Goal: Complete application form

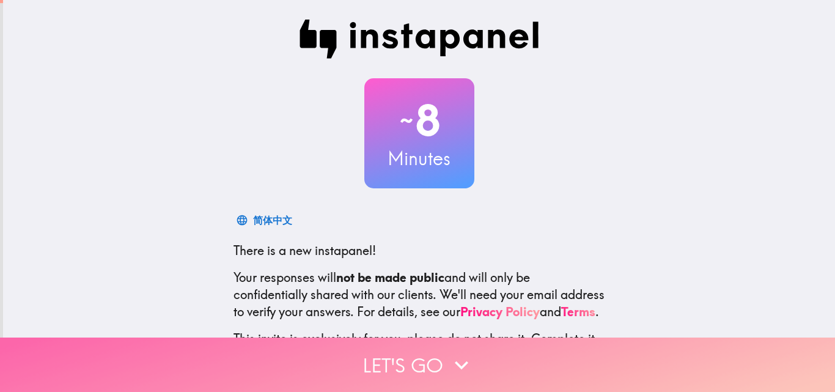
click at [408, 354] on button "Let's go" at bounding box center [417, 364] width 835 height 54
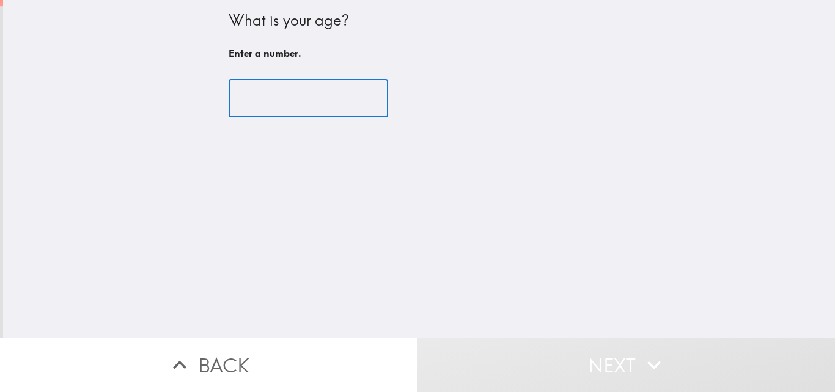
click at [275, 101] on input "number" at bounding box center [309, 98] width 160 height 38
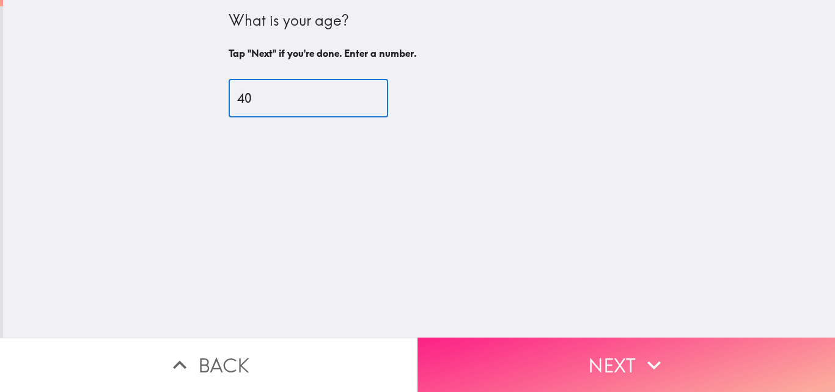
type input "40"
click at [537, 337] on button "Next" at bounding box center [627, 364] width 418 height 54
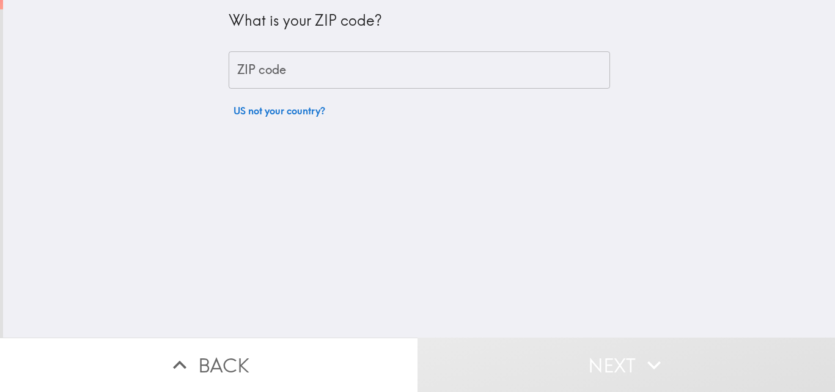
click at [350, 65] on input "ZIP code" at bounding box center [419, 70] width 381 height 38
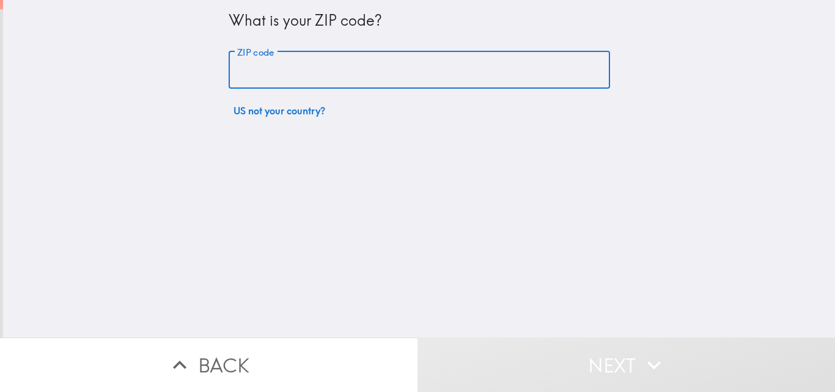
type input "98102"
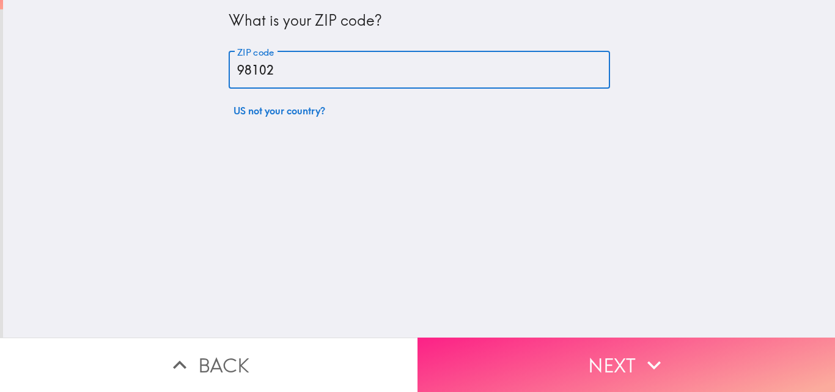
click at [540, 344] on button "Next" at bounding box center [627, 364] width 418 height 54
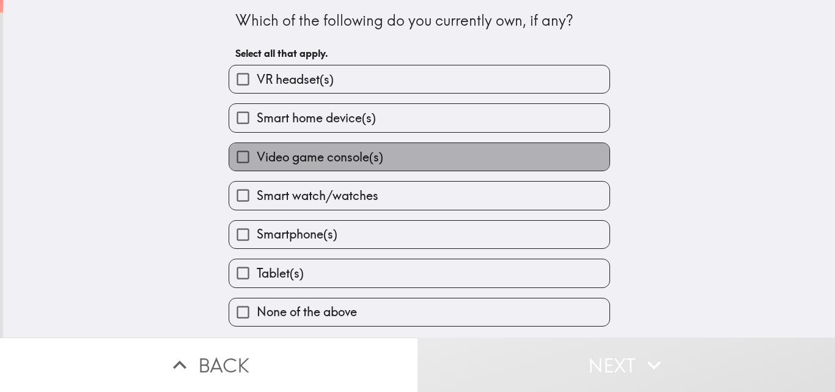
click at [343, 158] on span "Video game console(s)" at bounding box center [320, 157] width 127 height 17
click at [257, 158] on input "Video game console(s)" at bounding box center [243, 157] width 28 height 28
checkbox input "true"
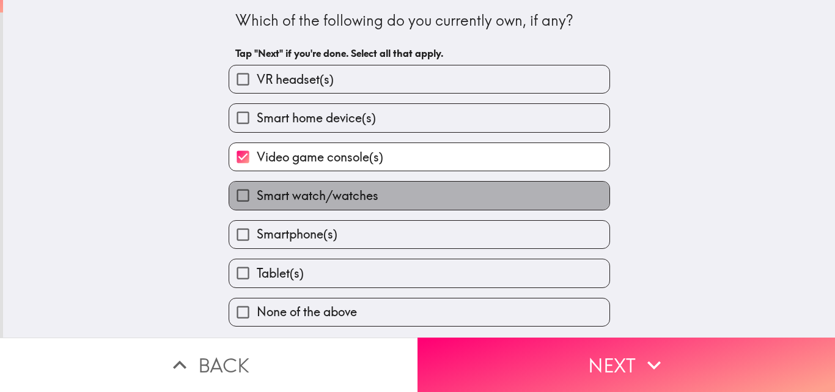
click at [328, 192] on span "Smart watch/watches" at bounding box center [318, 195] width 122 height 17
click at [257, 192] on input "Smart watch/watches" at bounding box center [243, 196] width 28 height 28
checkbox input "true"
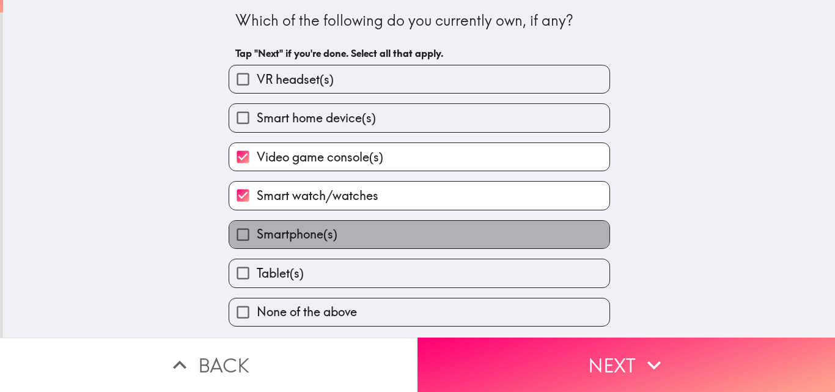
click at [320, 229] on span "Smartphone(s)" at bounding box center [297, 234] width 81 height 17
click at [257, 229] on input "Smartphone(s)" at bounding box center [243, 235] width 28 height 28
checkbox input "true"
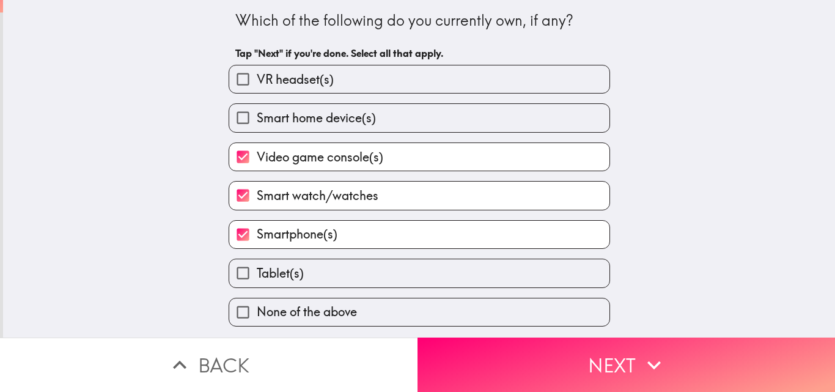
click at [292, 268] on span "Tablet(s)" at bounding box center [280, 273] width 47 height 17
click at [257, 268] on input "Tablet(s)" at bounding box center [243, 273] width 28 height 28
checkbox input "true"
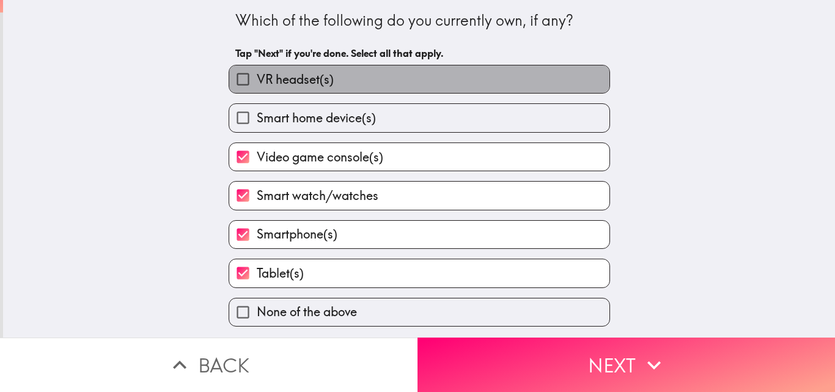
click at [313, 80] on span "VR headset(s)" at bounding box center [295, 79] width 77 height 17
click at [257, 80] on input "VR headset(s)" at bounding box center [243, 79] width 28 height 28
checkbox input "true"
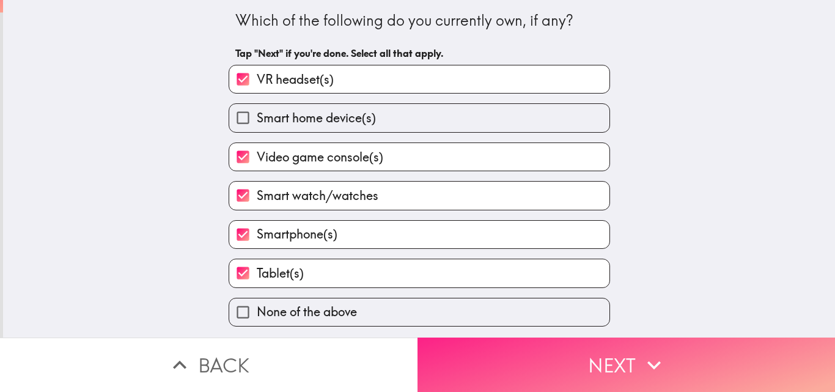
click at [468, 347] on button "Next" at bounding box center [627, 364] width 418 height 54
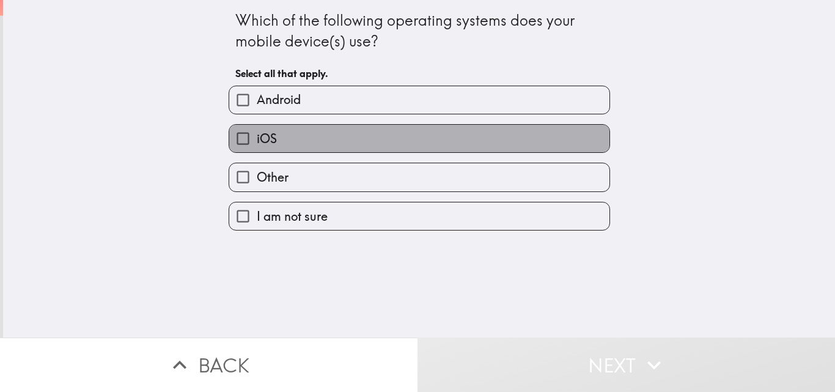
click at [295, 138] on label "iOS" at bounding box center [419, 139] width 380 height 28
click at [257, 138] on input "iOS" at bounding box center [243, 139] width 28 height 28
checkbox input "true"
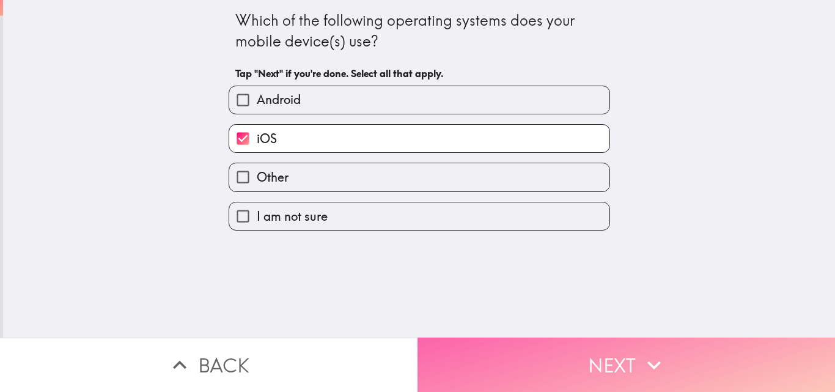
click at [490, 351] on button "Next" at bounding box center [627, 364] width 418 height 54
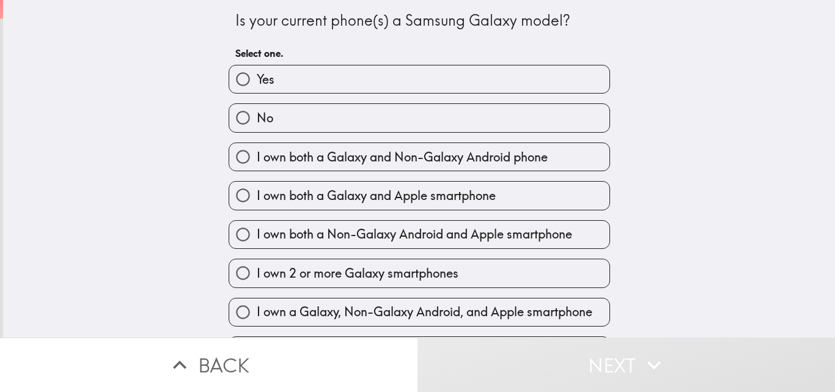
click at [296, 115] on label "No" at bounding box center [419, 118] width 380 height 28
click at [257, 115] on input "No" at bounding box center [243, 118] width 28 height 28
radio input "true"
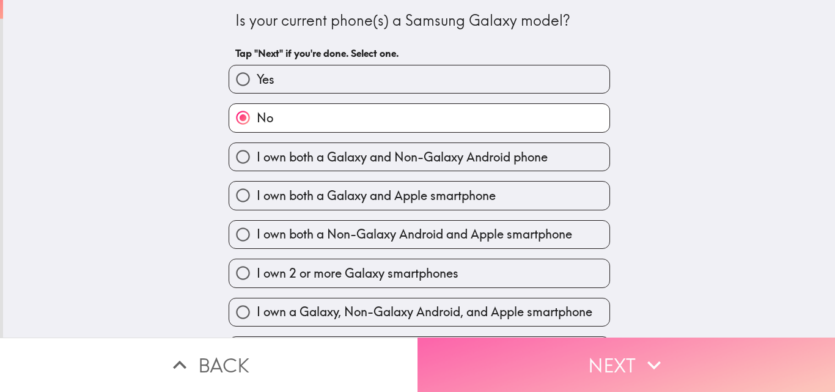
click at [551, 351] on button "Next" at bounding box center [627, 364] width 418 height 54
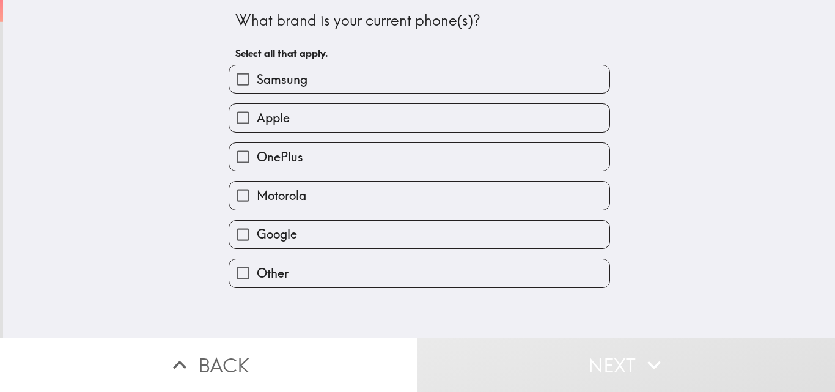
click at [340, 115] on label "Apple" at bounding box center [419, 118] width 380 height 28
click at [257, 115] on input "Apple" at bounding box center [243, 118] width 28 height 28
checkbox input "true"
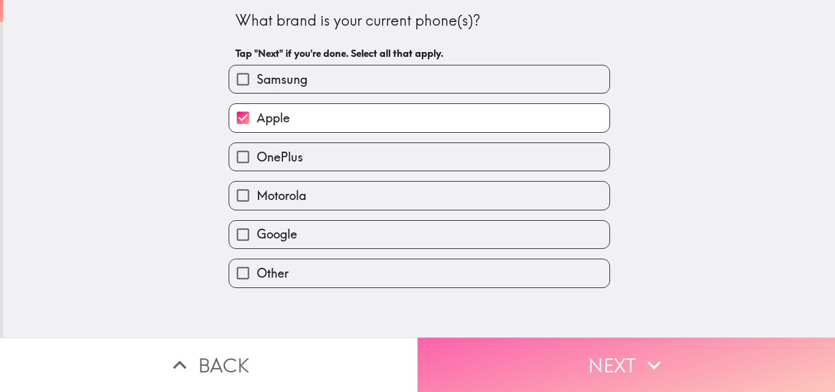
click at [477, 337] on button "Next" at bounding box center [627, 364] width 418 height 54
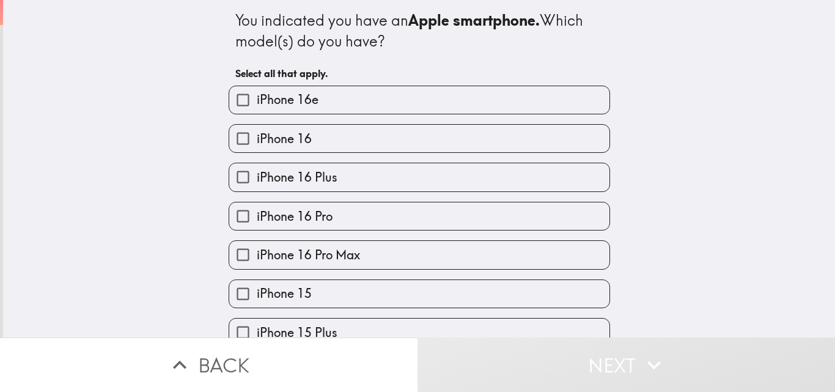
click at [318, 210] on span "iPhone 16 Pro" at bounding box center [295, 216] width 76 height 17
click at [257, 210] on input "iPhone 16 Pro" at bounding box center [243, 216] width 28 height 28
checkbox input "true"
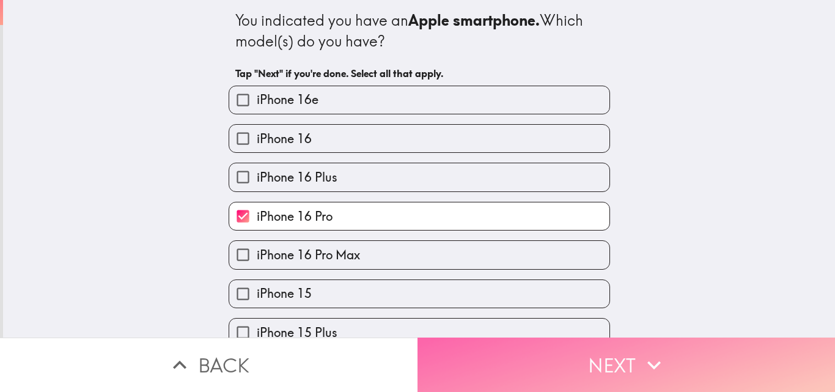
click at [492, 351] on button "Next" at bounding box center [627, 364] width 418 height 54
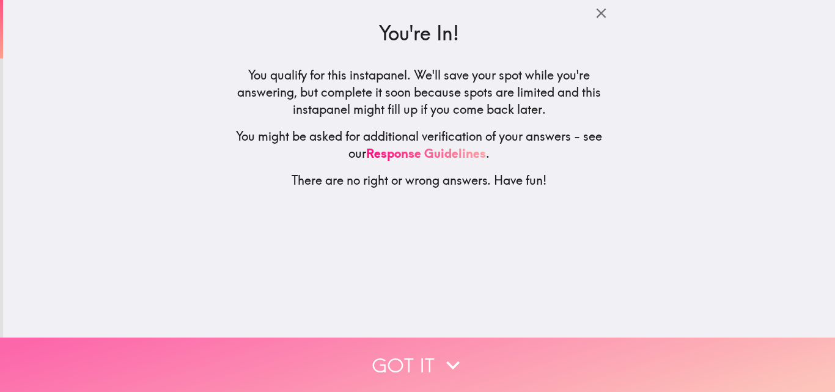
click at [413, 349] on button "Got it" at bounding box center [417, 364] width 835 height 54
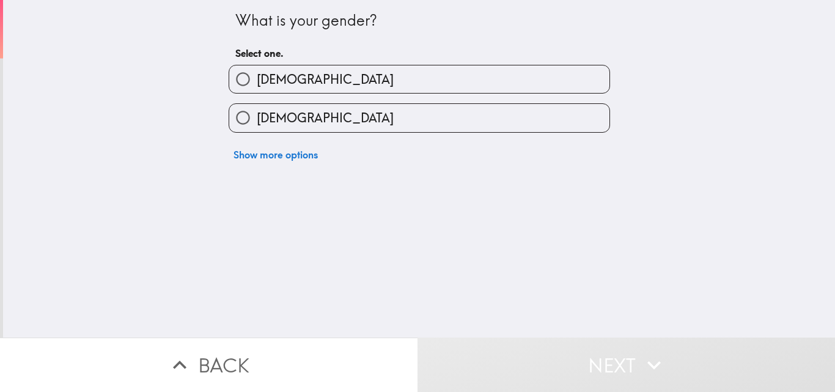
click at [293, 76] on label "[DEMOGRAPHIC_DATA]" at bounding box center [419, 79] width 380 height 28
click at [257, 76] on input "[DEMOGRAPHIC_DATA]" at bounding box center [243, 79] width 28 height 28
radio input "true"
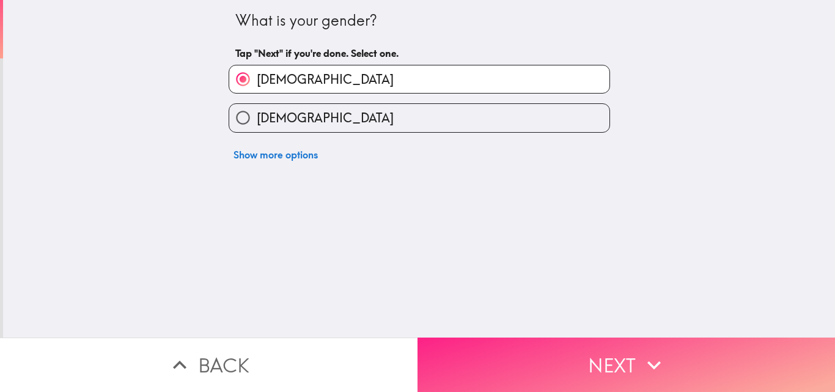
click at [528, 345] on button "Next" at bounding box center [627, 364] width 418 height 54
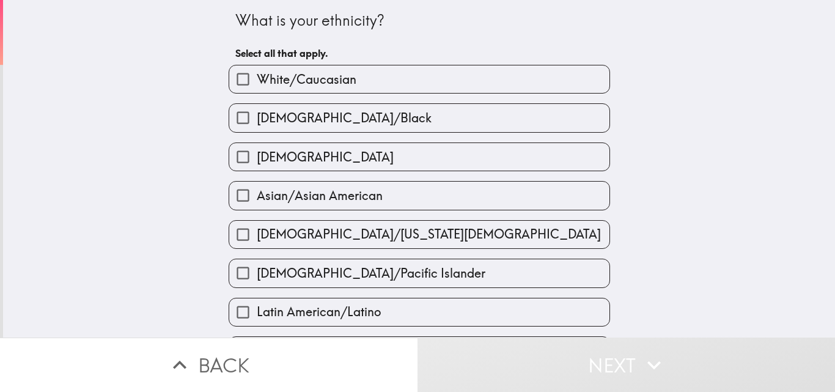
click at [323, 76] on span "White/Caucasian" at bounding box center [307, 79] width 100 height 17
click at [257, 76] on input "White/Caucasian" at bounding box center [243, 79] width 28 height 28
checkbox input "true"
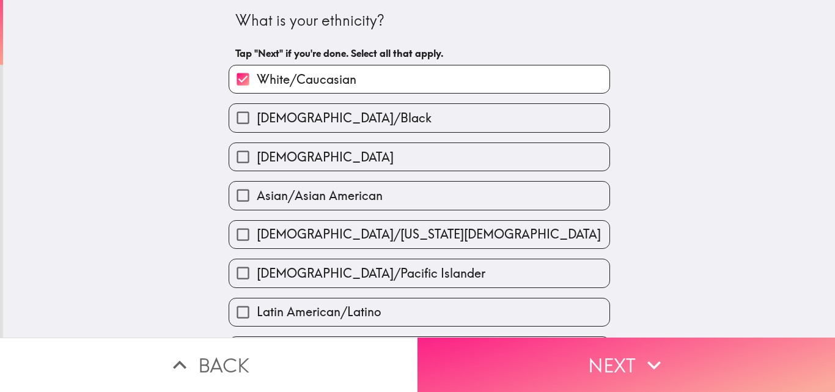
click at [482, 350] on button "Next" at bounding box center [627, 364] width 418 height 54
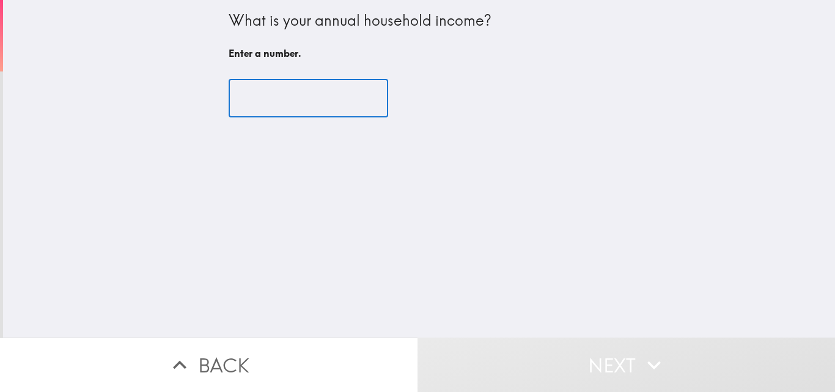
click at [304, 98] on input "number" at bounding box center [309, 98] width 160 height 38
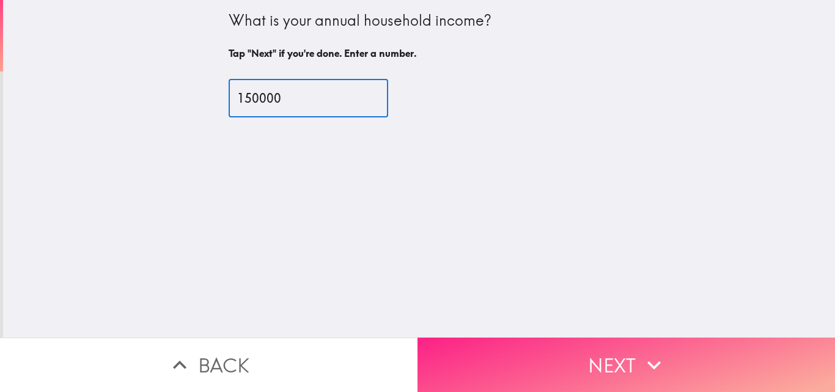
type input "150000"
click at [484, 340] on button "Next" at bounding box center [627, 364] width 418 height 54
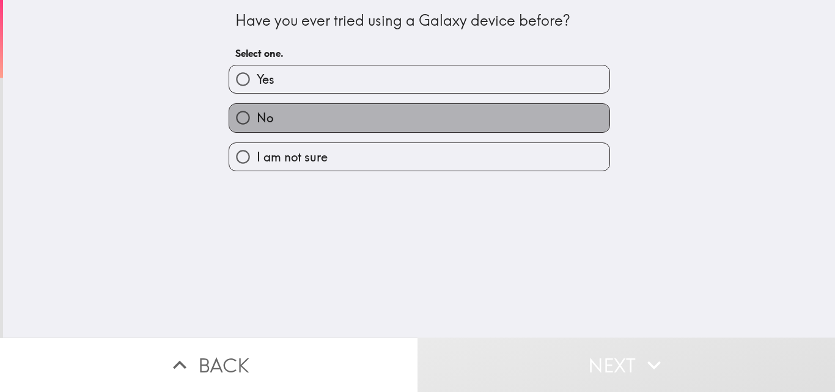
click at [314, 112] on label "No" at bounding box center [419, 118] width 380 height 28
click at [257, 112] on input "No" at bounding box center [243, 118] width 28 height 28
radio input "true"
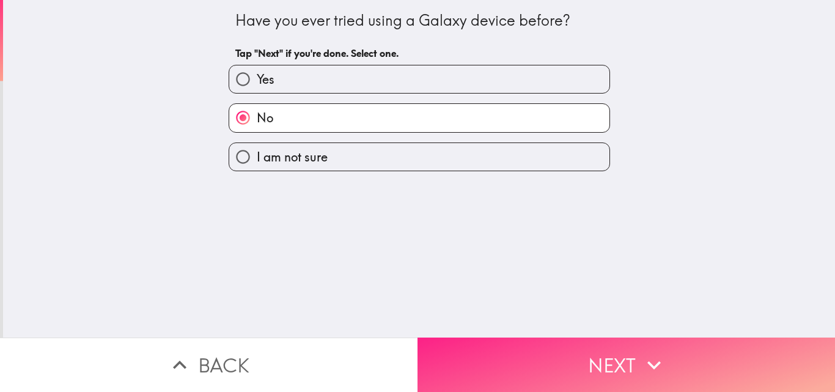
click at [526, 343] on button "Next" at bounding box center [627, 364] width 418 height 54
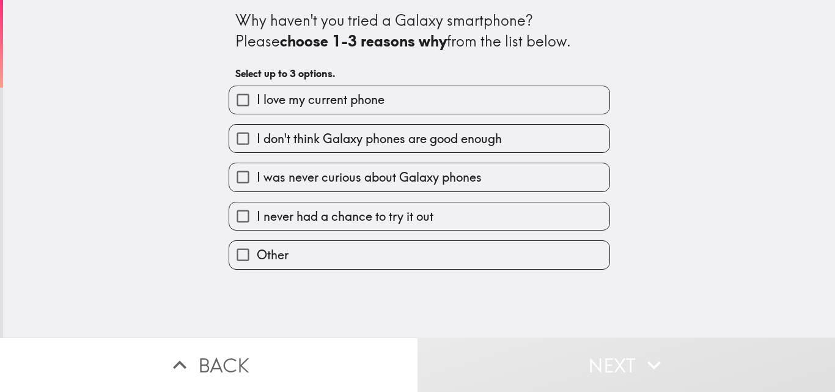
click at [331, 106] on span "I love my current phone" at bounding box center [321, 99] width 128 height 17
click at [257, 106] on input "I love my current phone" at bounding box center [243, 100] width 28 height 28
checkbox input "true"
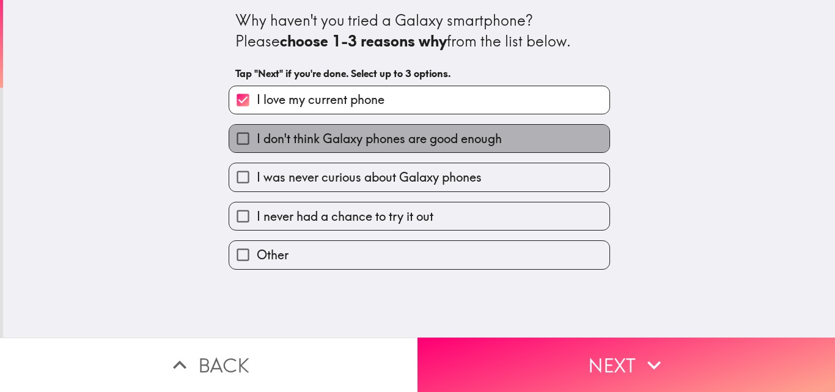
click at [314, 142] on span "I don't think Galaxy phones are good enough" at bounding box center [379, 138] width 245 height 17
click at [257, 142] on input "I don't think Galaxy phones are good enough" at bounding box center [243, 139] width 28 height 28
checkbox input "true"
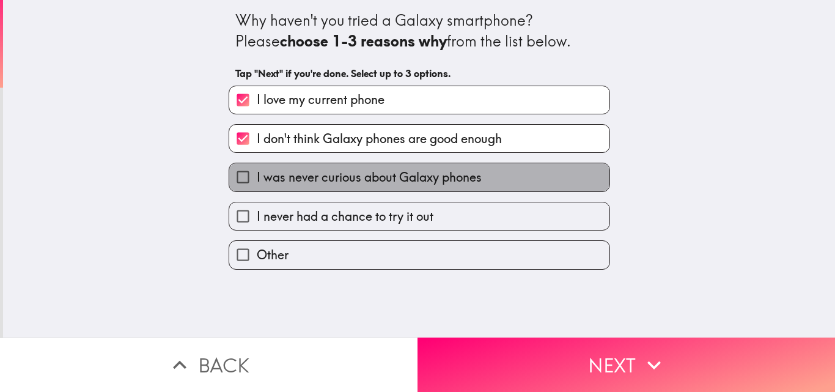
click at [314, 188] on label "I was never curious about Galaxy phones" at bounding box center [419, 177] width 380 height 28
click at [257, 188] on input "I was never curious about Galaxy phones" at bounding box center [243, 177] width 28 height 28
checkbox input "true"
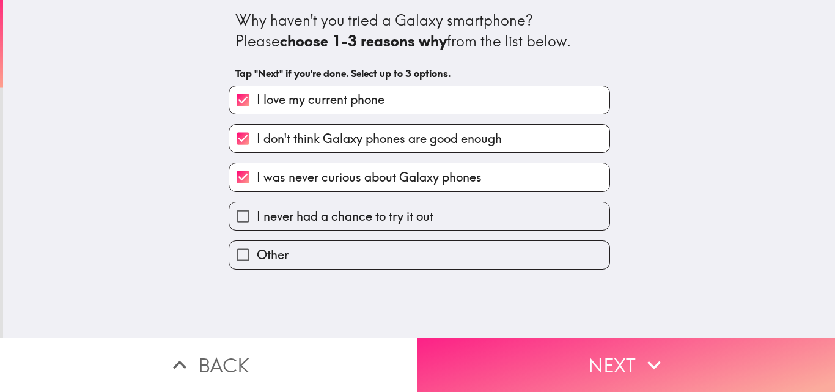
click at [502, 355] on button "Next" at bounding box center [627, 364] width 418 height 54
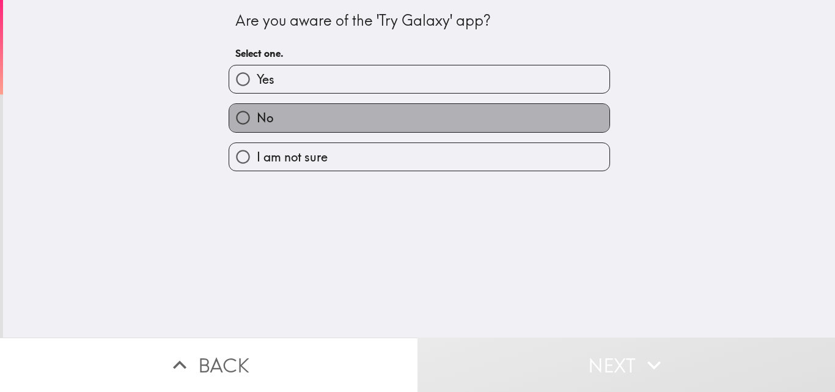
click at [322, 119] on label "No" at bounding box center [419, 118] width 380 height 28
click at [257, 119] on input "No" at bounding box center [243, 118] width 28 height 28
radio input "true"
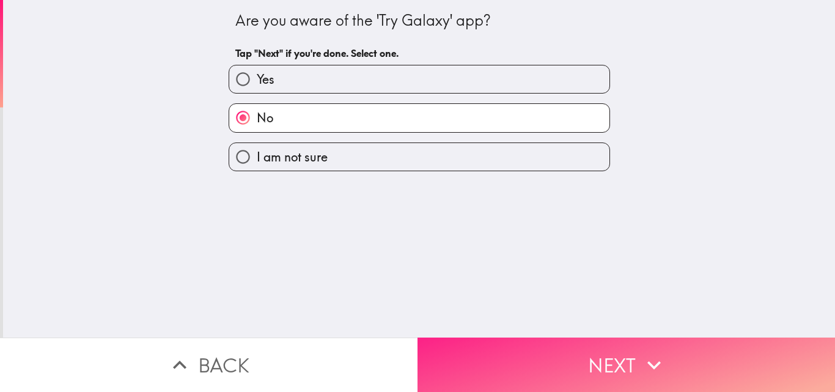
click at [509, 337] on button "Next" at bounding box center [627, 364] width 418 height 54
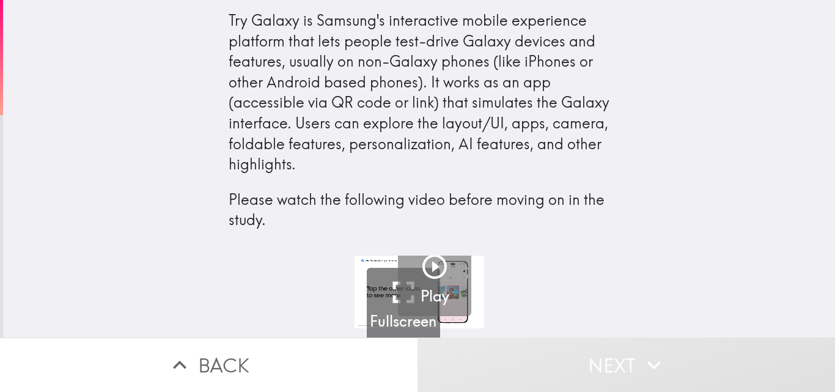
click at [431, 271] on icon "button" at bounding box center [434, 266] width 29 height 29
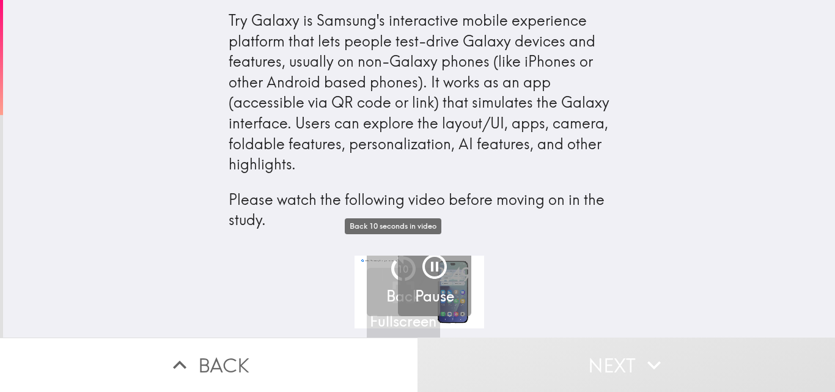
click at [386, 312] on button "10 Back" at bounding box center [403, 279] width 73 height 73
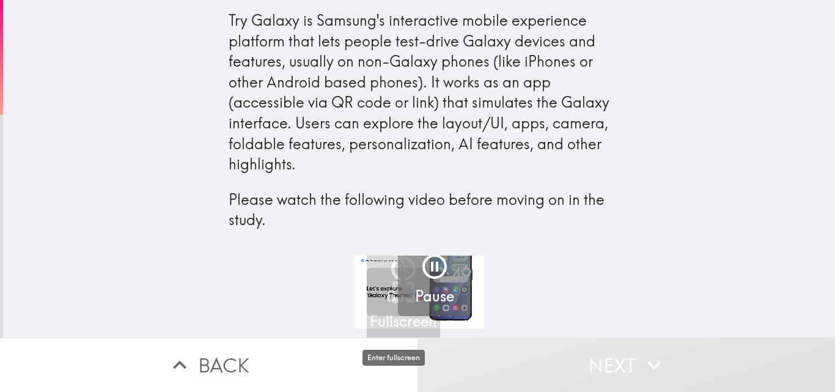
click at [395, 325] on h5 "Fullscreen" at bounding box center [403, 321] width 67 height 21
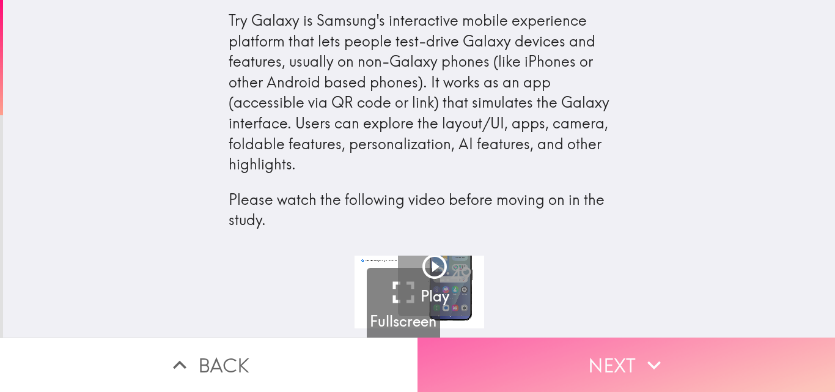
click at [617, 350] on button "Next" at bounding box center [627, 364] width 418 height 54
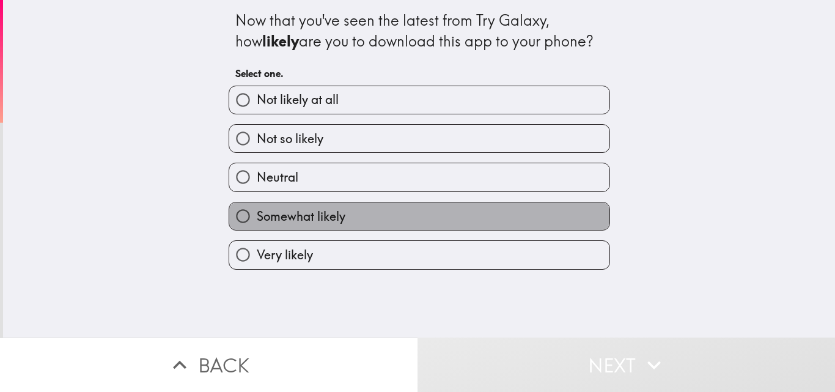
click at [325, 214] on span "Somewhat likely" at bounding box center [301, 216] width 89 height 17
click at [257, 214] on input "Somewhat likely" at bounding box center [243, 216] width 28 height 28
radio input "true"
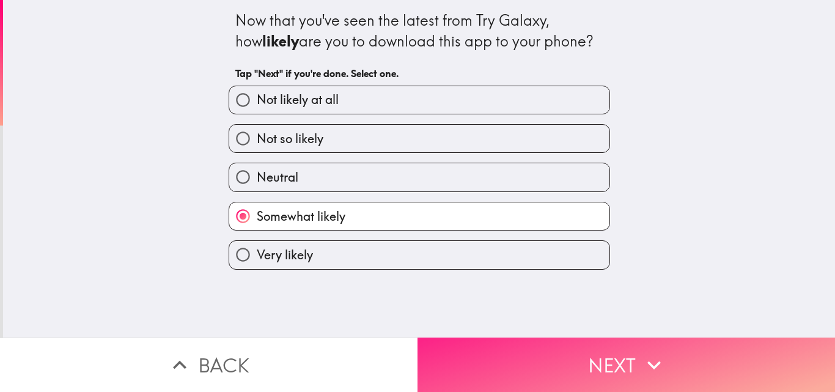
click at [496, 343] on button "Next" at bounding box center [627, 364] width 418 height 54
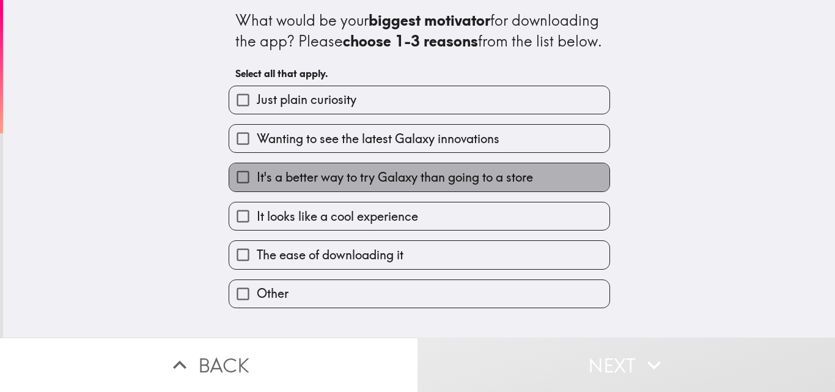
click at [322, 186] on span "It's a better way to try Galaxy than going to a store" at bounding box center [395, 177] width 276 height 17
click at [257, 191] on input "It's a better way to try Galaxy than going to a store" at bounding box center [243, 177] width 28 height 28
checkbox input "true"
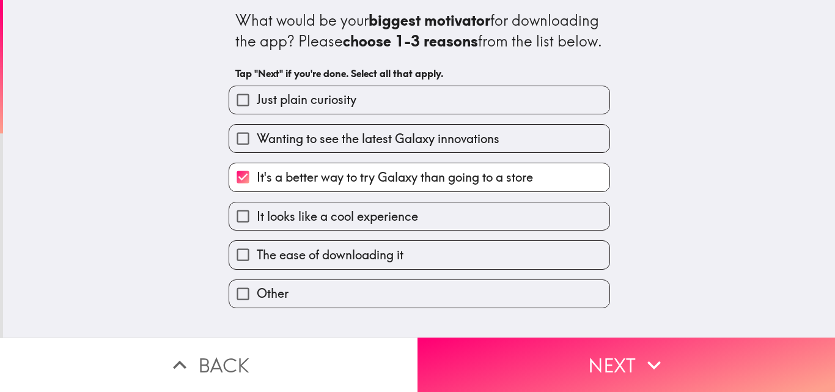
click at [304, 225] on span "It looks like a cool experience" at bounding box center [337, 216] width 161 height 17
click at [257, 229] on input "It looks like a cool experience" at bounding box center [243, 216] width 28 height 28
checkbox input "true"
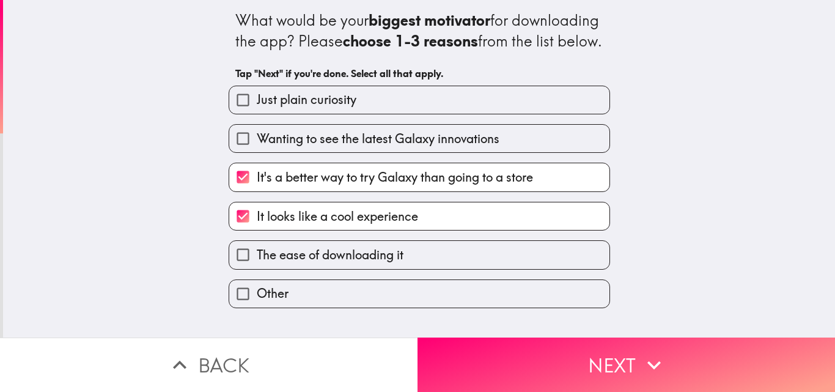
click at [307, 263] on span "The ease of downloading it" at bounding box center [330, 254] width 147 height 17
click at [257, 268] on input "The ease of downloading it" at bounding box center [243, 255] width 28 height 28
checkbox input "true"
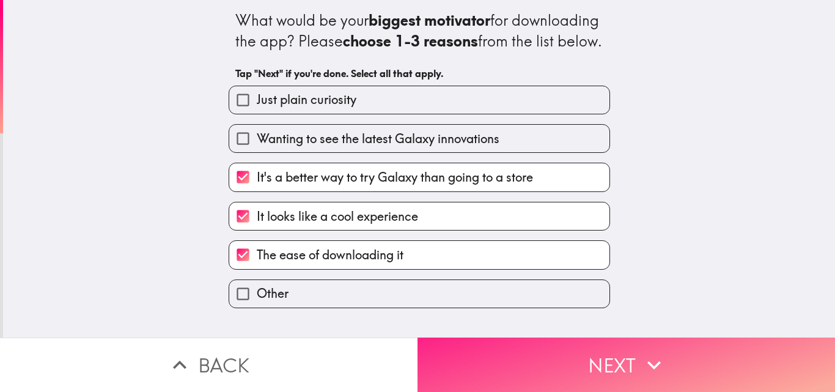
click at [498, 351] on button "Next" at bounding box center [627, 364] width 418 height 54
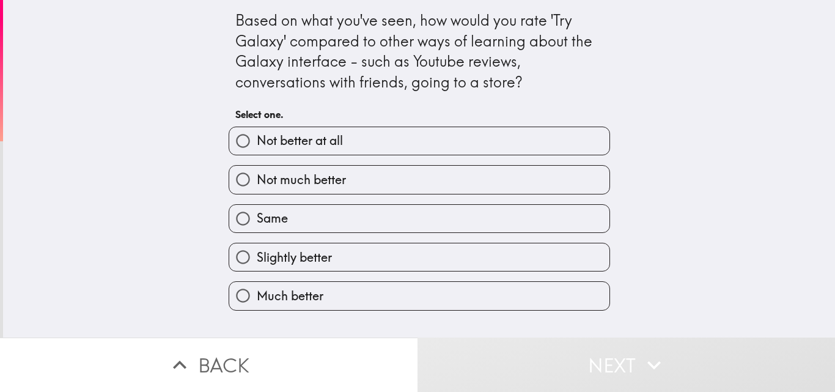
click at [351, 257] on label "Slightly better" at bounding box center [419, 257] width 380 height 28
click at [257, 257] on input "Slightly better" at bounding box center [243, 257] width 28 height 28
radio input "true"
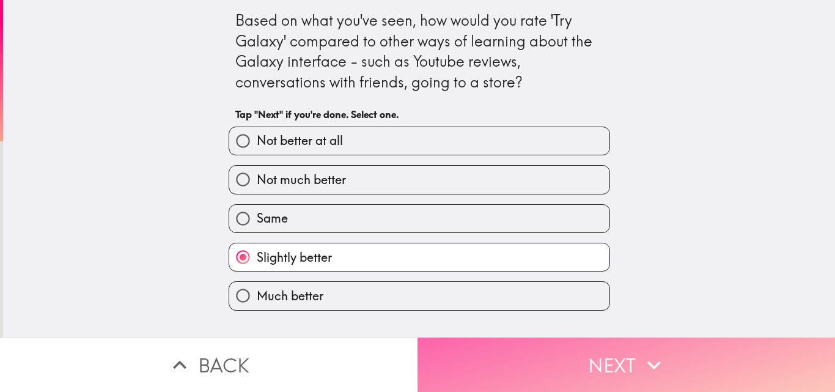
click at [471, 339] on button "Next" at bounding box center [627, 364] width 418 height 54
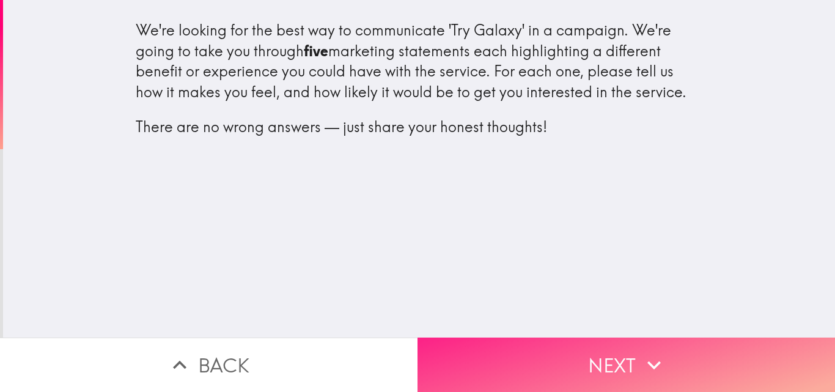
click at [507, 347] on button "Next" at bounding box center [627, 364] width 418 height 54
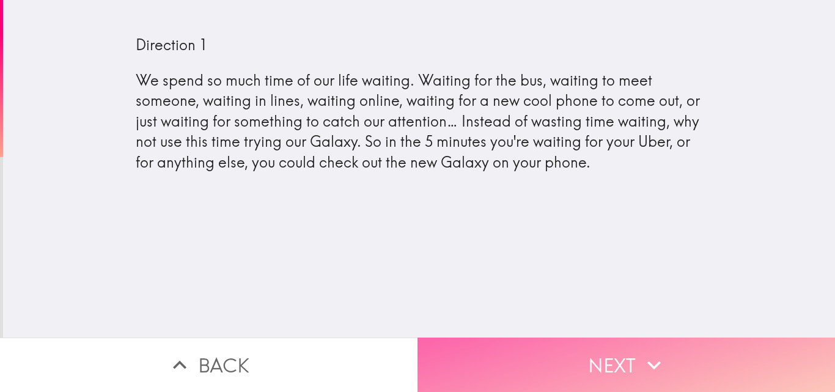
click at [498, 355] on button "Next" at bounding box center [627, 364] width 418 height 54
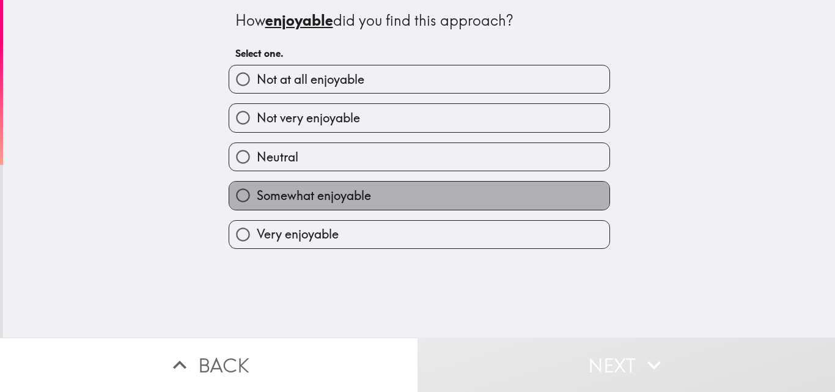
click at [362, 201] on span "Somewhat enjoyable" at bounding box center [314, 195] width 114 height 17
click at [257, 201] on input "Somewhat enjoyable" at bounding box center [243, 196] width 28 height 28
radio input "true"
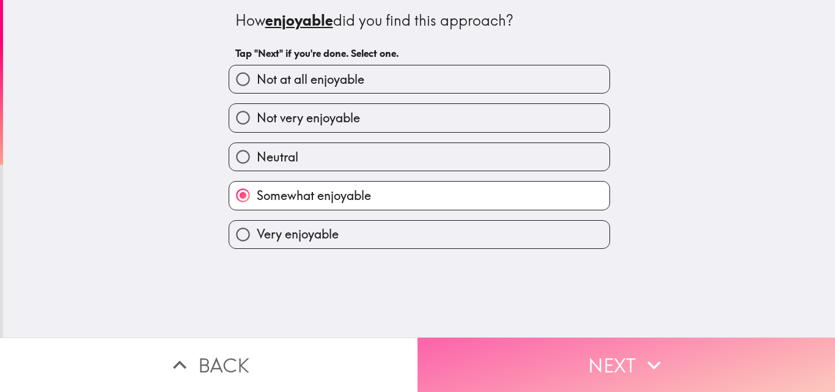
click at [495, 345] on button "Next" at bounding box center [627, 364] width 418 height 54
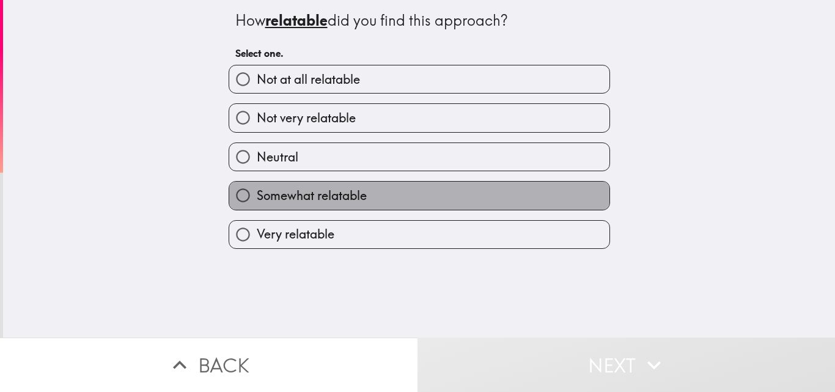
click at [344, 195] on span "Somewhat relatable" at bounding box center [312, 195] width 110 height 17
click at [257, 195] on input "Somewhat relatable" at bounding box center [243, 196] width 28 height 28
radio input "true"
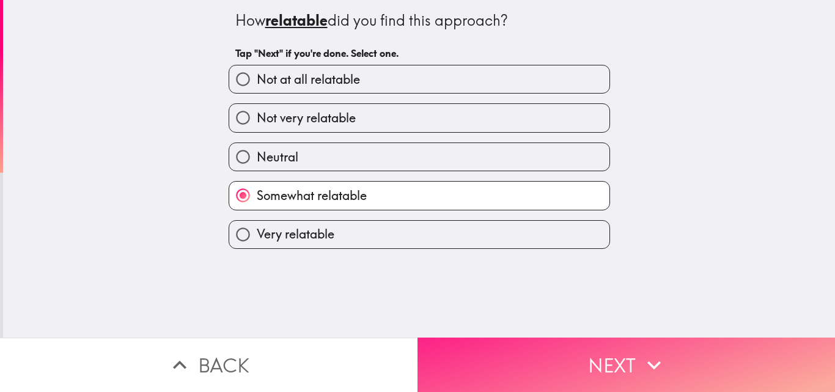
click at [487, 337] on button "Next" at bounding box center [627, 364] width 418 height 54
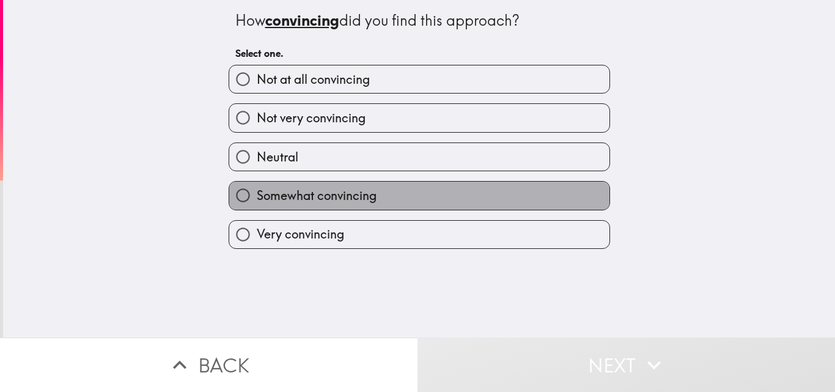
click at [383, 190] on label "Somewhat convincing" at bounding box center [419, 196] width 380 height 28
click at [257, 190] on input "Somewhat convincing" at bounding box center [243, 196] width 28 height 28
radio input "true"
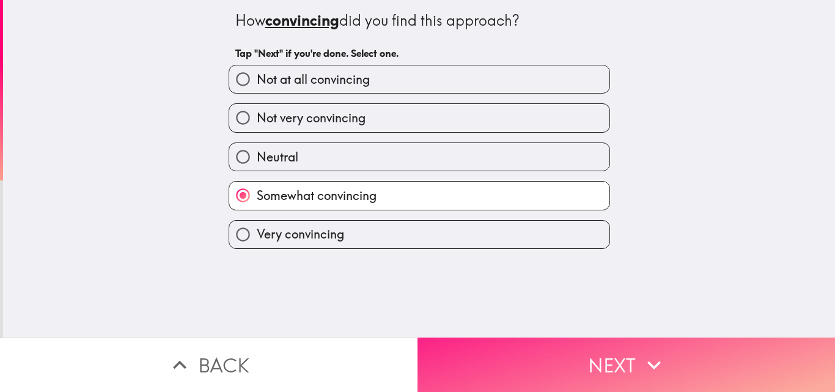
click at [508, 364] on button "Next" at bounding box center [627, 364] width 418 height 54
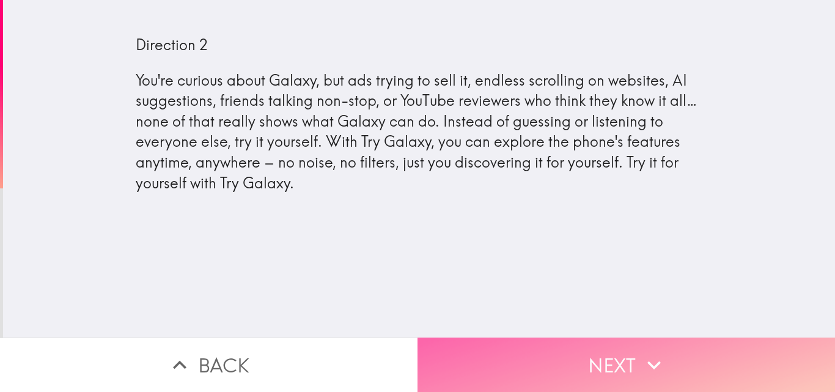
click at [575, 358] on button "Next" at bounding box center [627, 364] width 418 height 54
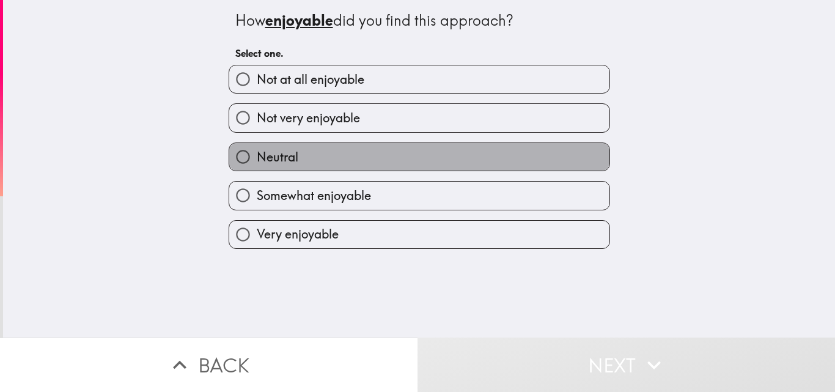
click at [353, 161] on label "Neutral" at bounding box center [419, 157] width 380 height 28
click at [257, 161] on input "Neutral" at bounding box center [243, 157] width 28 height 28
radio input "true"
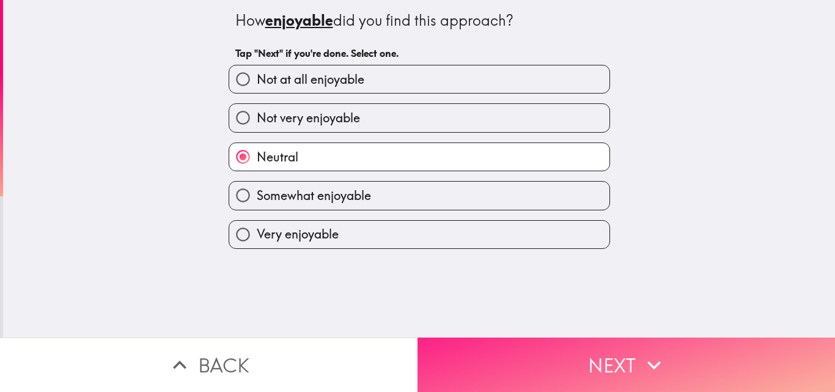
click at [503, 347] on button "Next" at bounding box center [627, 364] width 418 height 54
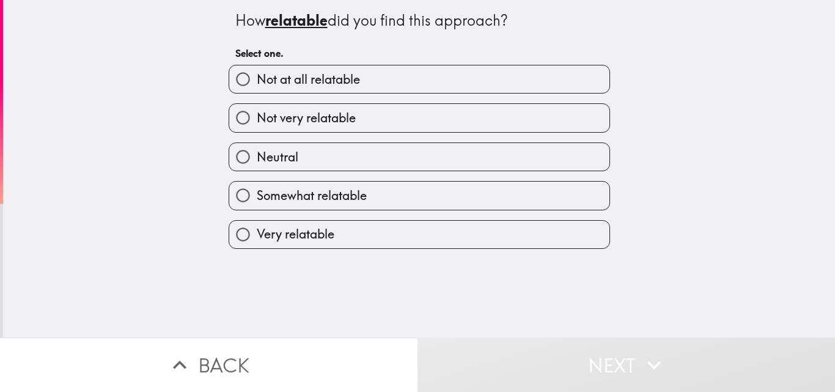
click at [296, 150] on label "Neutral" at bounding box center [419, 157] width 380 height 28
click at [257, 150] on input "Neutral" at bounding box center [243, 157] width 28 height 28
radio input "true"
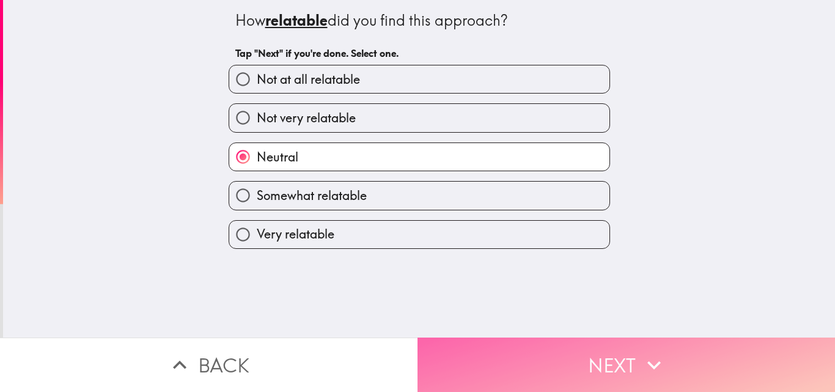
click at [488, 349] on button "Next" at bounding box center [627, 364] width 418 height 54
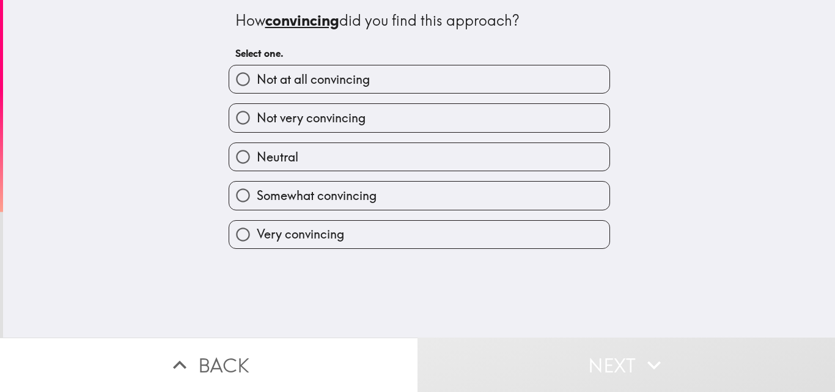
click at [289, 156] on span "Neutral" at bounding box center [278, 157] width 42 height 17
click at [257, 156] on input "Neutral" at bounding box center [243, 157] width 28 height 28
radio input "true"
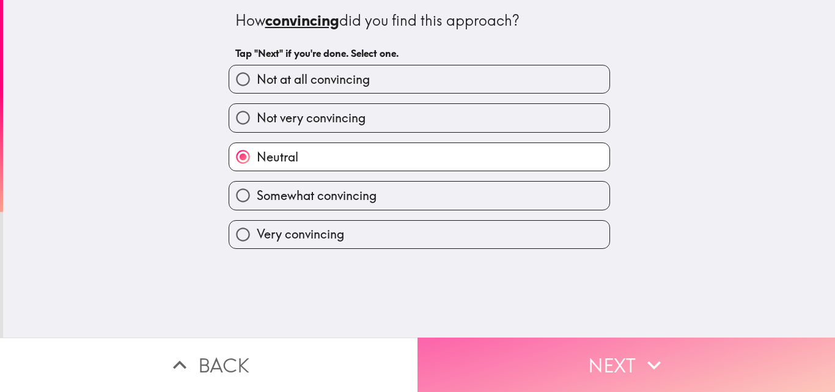
click at [477, 342] on button "Next" at bounding box center [627, 364] width 418 height 54
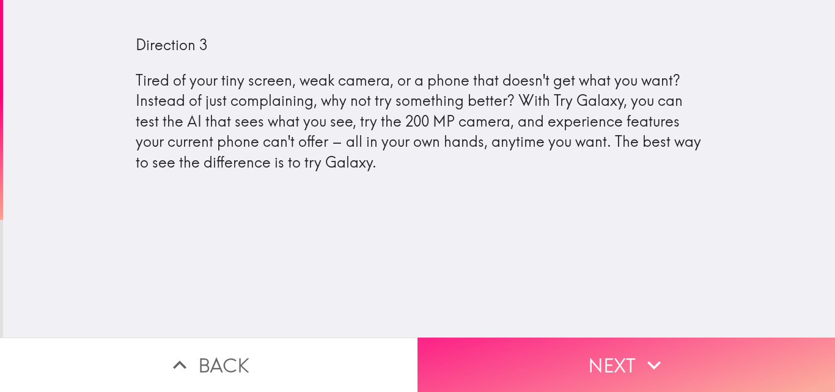
click at [562, 342] on button "Next" at bounding box center [627, 364] width 418 height 54
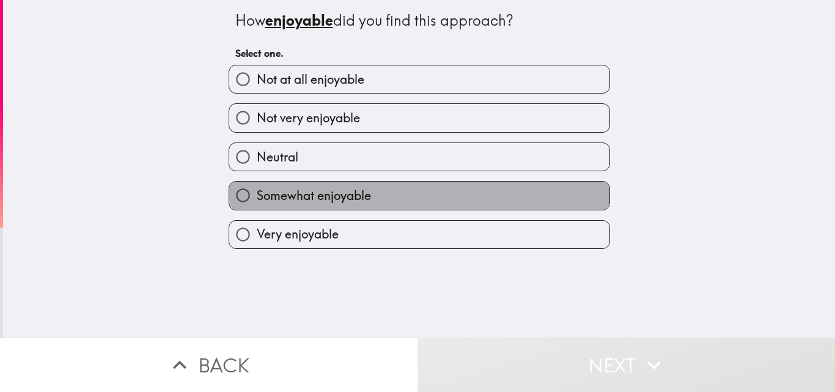
click at [357, 189] on span "Somewhat enjoyable" at bounding box center [314, 195] width 114 height 17
click at [257, 189] on input "Somewhat enjoyable" at bounding box center [243, 196] width 28 height 28
radio input "true"
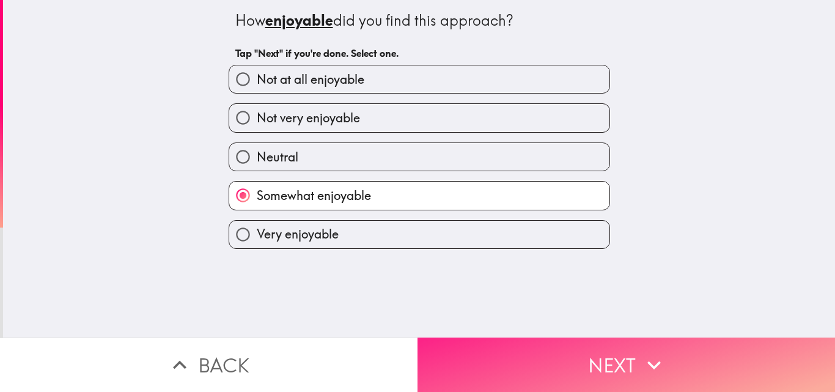
click at [492, 351] on button "Next" at bounding box center [627, 364] width 418 height 54
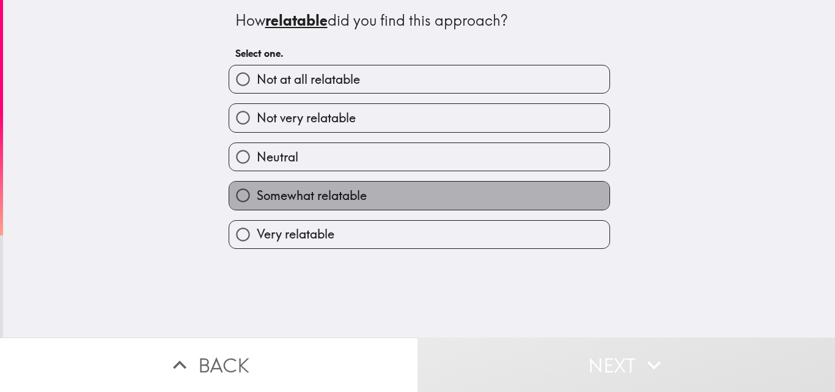
click at [355, 209] on label "Somewhat relatable" at bounding box center [419, 196] width 380 height 28
click at [257, 209] on input "Somewhat relatable" at bounding box center [243, 196] width 28 height 28
radio input "true"
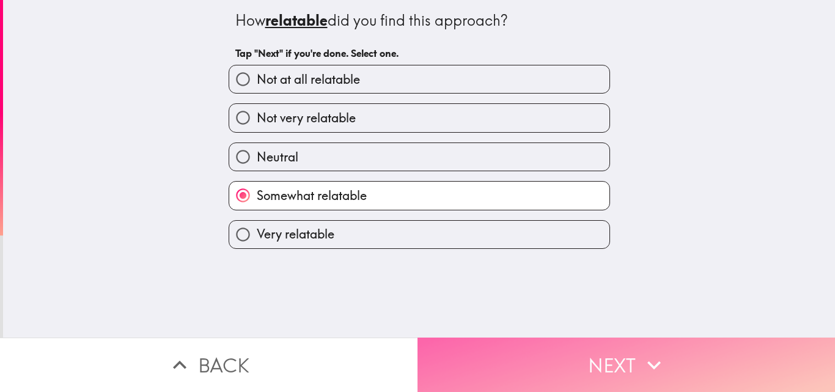
click at [468, 356] on button "Next" at bounding box center [627, 364] width 418 height 54
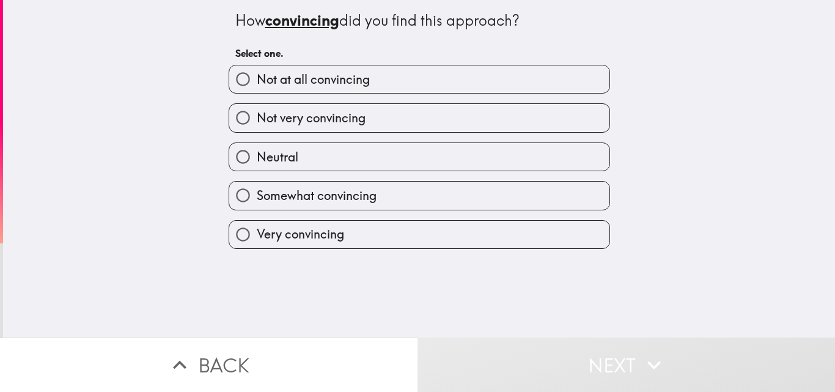
click at [372, 191] on label "Somewhat convincing" at bounding box center [419, 196] width 380 height 28
click at [257, 191] on input "Somewhat convincing" at bounding box center [243, 196] width 28 height 28
radio input "true"
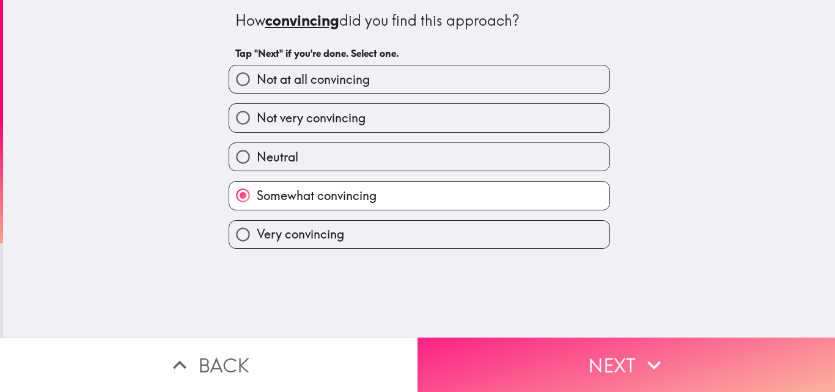
click at [523, 349] on button "Next" at bounding box center [627, 364] width 418 height 54
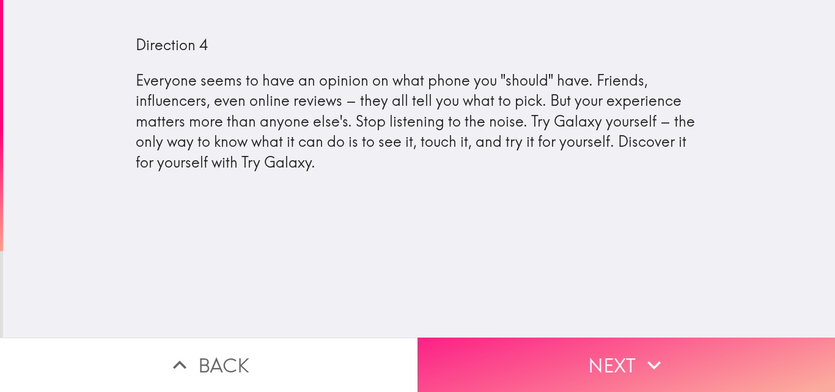
click at [572, 362] on button "Next" at bounding box center [627, 364] width 418 height 54
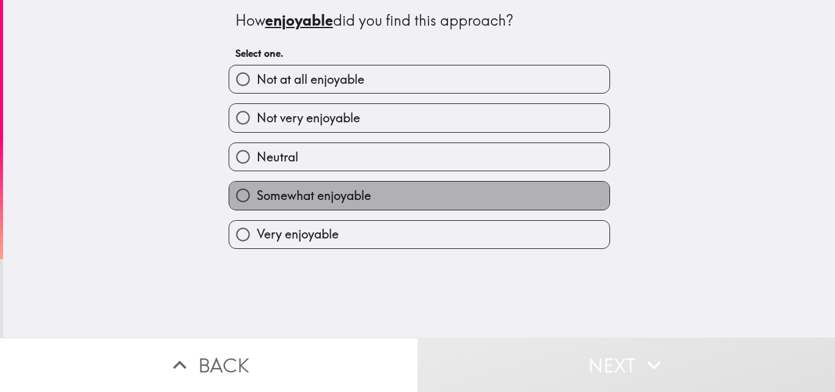
click at [379, 194] on label "Somewhat enjoyable" at bounding box center [419, 196] width 380 height 28
click at [257, 194] on input "Somewhat enjoyable" at bounding box center [243, 196] width 28 height 28
radio input "true"
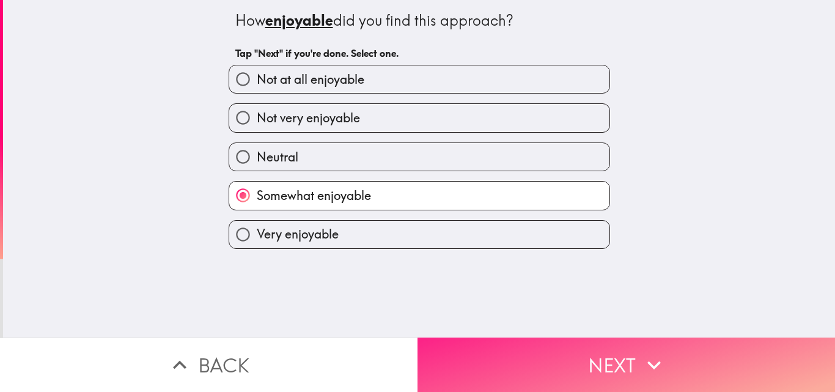
click at [499, 337] on button "Next" at bounding box center [627, 364] width 418 height 54
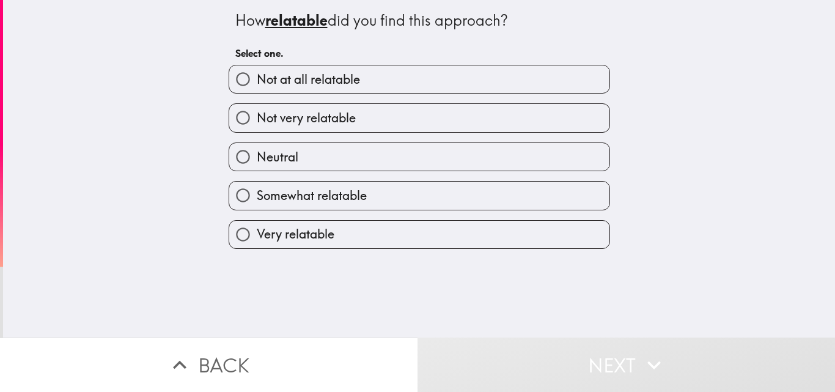
click at [374, 194] on label "Somewhat relatable" at bounding box center [419, 196] width 380 height 28
click at [257, 194] on input "Somewhat relatable" at bounding box center [243, 196] width 28 height 28
radio input "true"
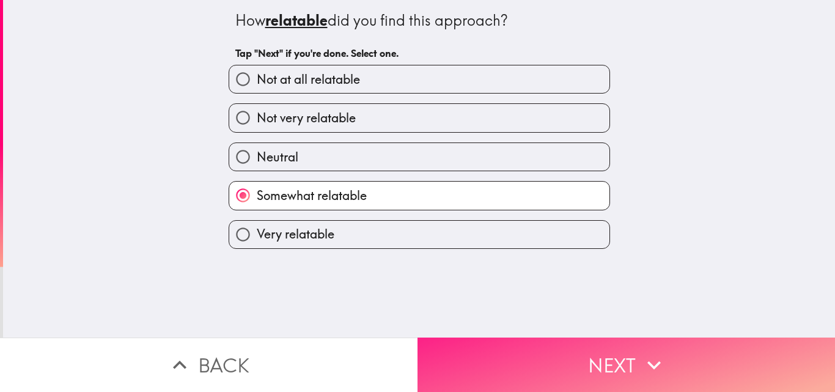
click at [513, 353] on button "Next" at bounding box center [627, 364] width 418 height 54
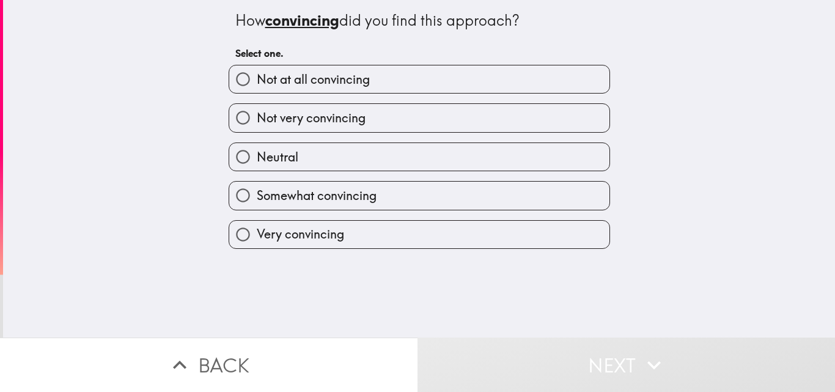
click at [397, 192] on label "Somewhat convincing" at bounding box center [419, 196] width 380 height 28
click at [257, 192] on input "Somewhat convincing" at bounding box center [243, 196] width 28 height 28
radio input "true"
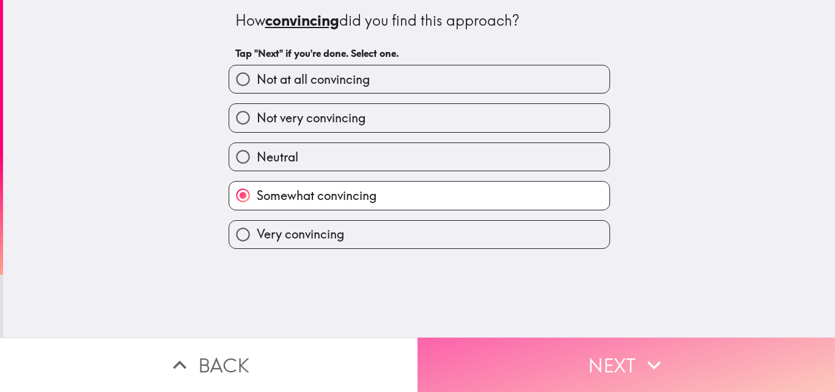
click at [476, 337] on button "Next" at bounding box center [627, 364] width 418 height 54
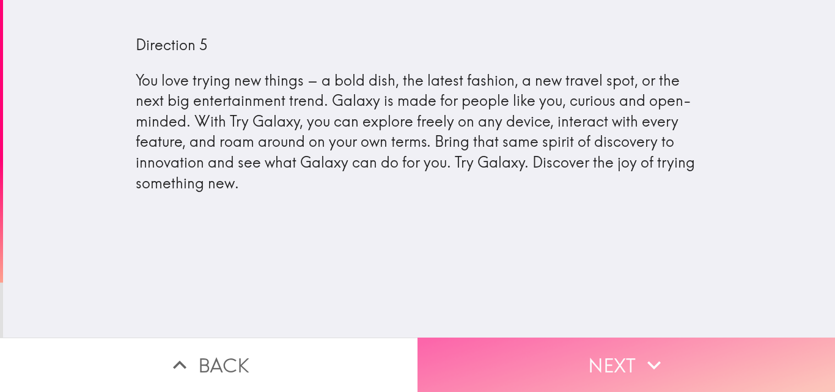
click at [550, 358] on button "Next" at bounding box center [627, 364] width 418 height 54
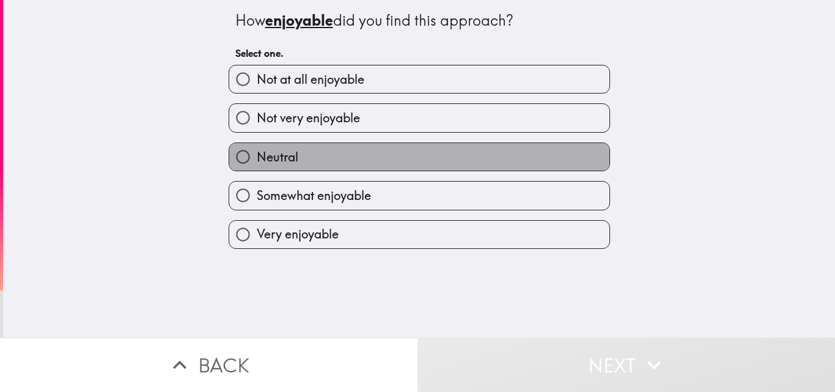
click at [359, 152] on label "Neutral" at bounding box center [419, 157] width 380 height 28
click at [257, 152] on input "Neutral" at bounding box center [243, 157] width 28 height 28
radio input "true"
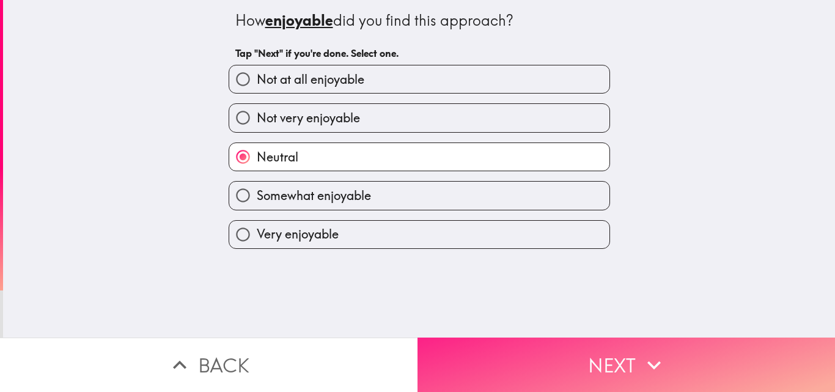
click at [487, 354] on button "Next" at bounding box center [627, 364] width 418 height 54
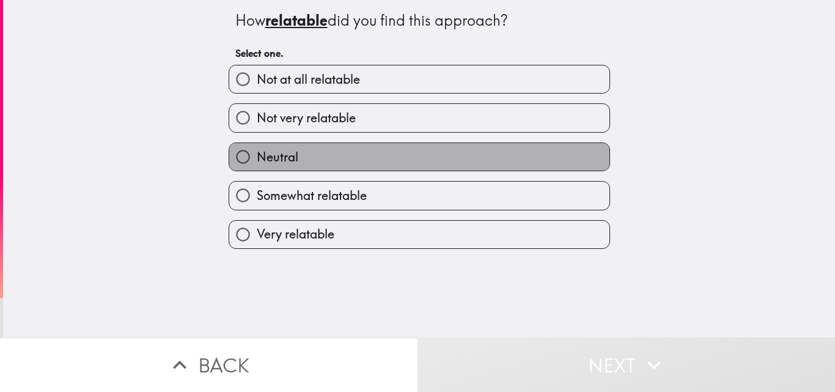
click at [337, 165] on label "Neutral" at bounding box center [419, 157] width 380 height 28
click at [257, 165] on input "Neutral" at bounding box center [243, 157] width 28 height 28
radio input "true"
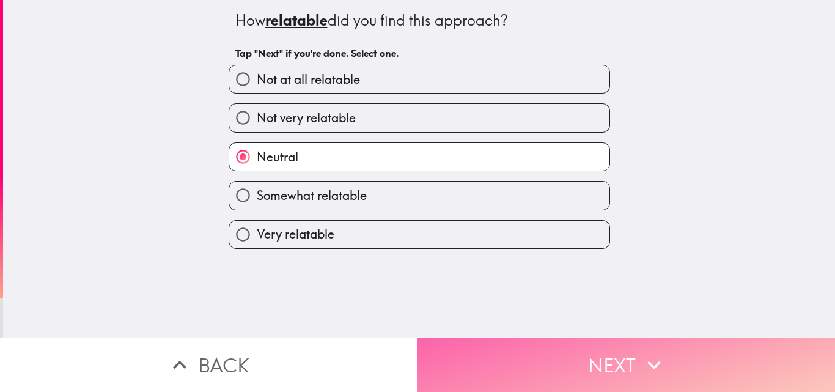
click at [517, 342] on button "Next" at bounding box center [627, 364] width 418 height 54
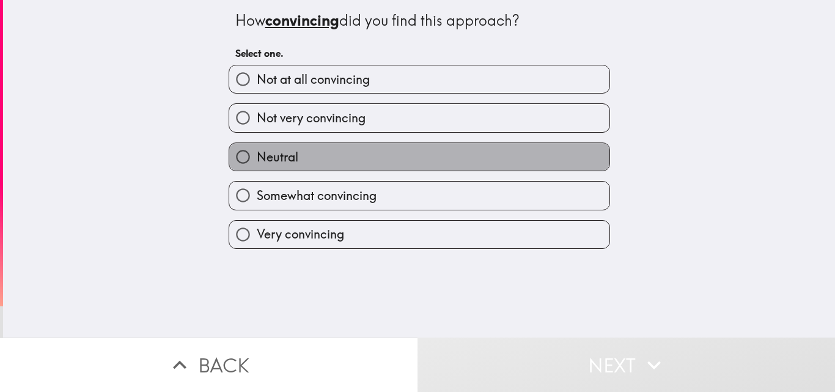
click at [347, 161] on label "Neutral" at bounding box center [419, 157] width 380 height 28
click at [257, 161] on input "Neutral" at bounding box center [243, 157] width 28 height 28
radio input "true"
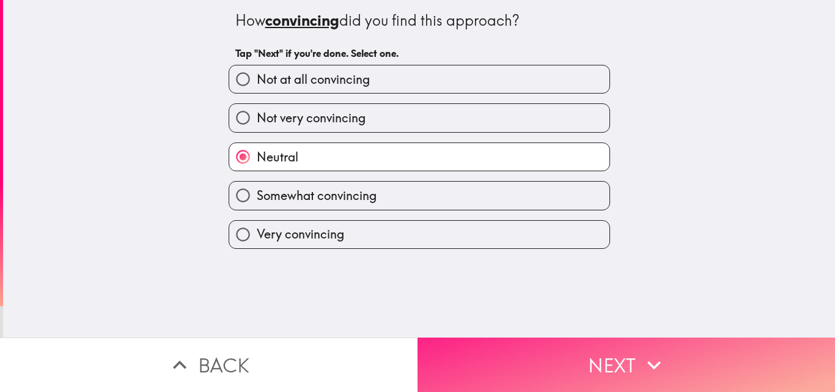
click at [513, 340] on button "Next" at bounding box center [627, 364] width 418 height 54
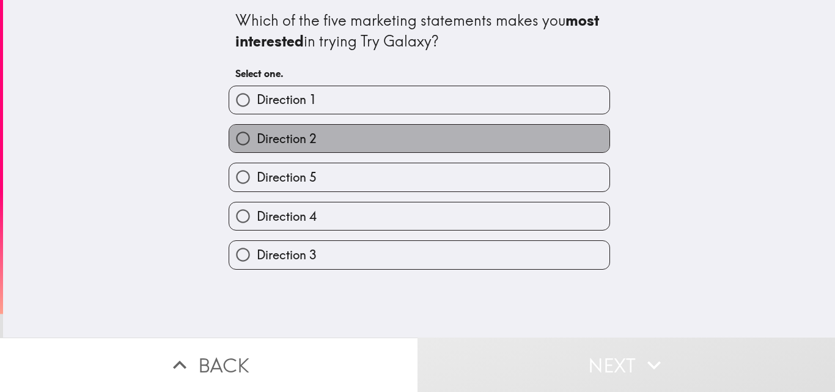
click at [318, 152] on label "Direction 2" at bounding box center [419, 139] width 380 height 28
click at [257, 152] on input "Direction 2" at bounding box center [243, 139] width 28 height 28
radio input "true"
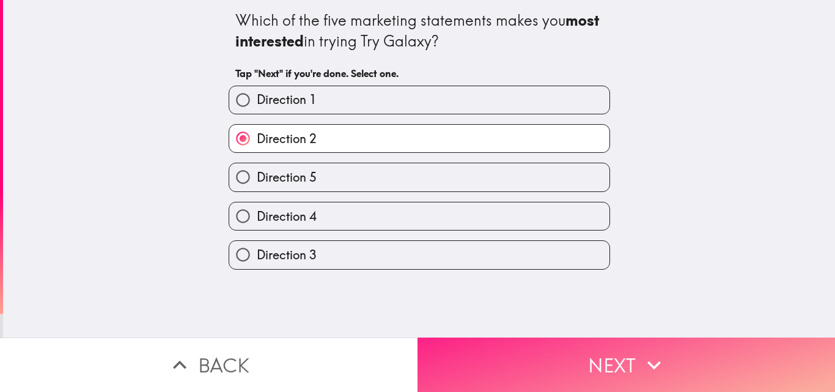
click at [480, 345] on button "Next" at bounding box center [627, 364] width 418 height 54
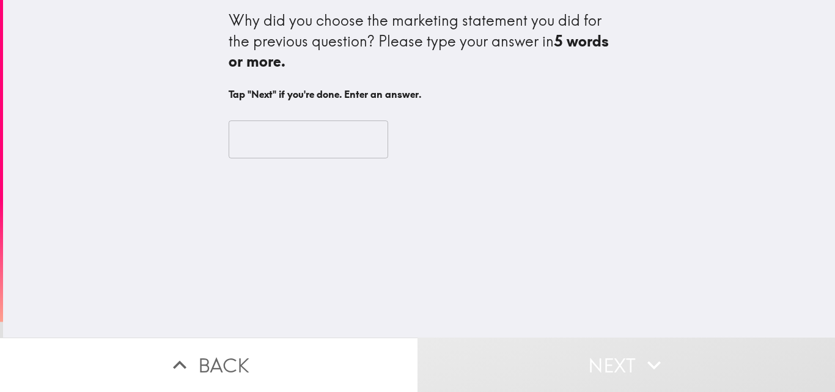
click at [274, 134] on input "text" at bounding box center [309, 139] width 160 height 38
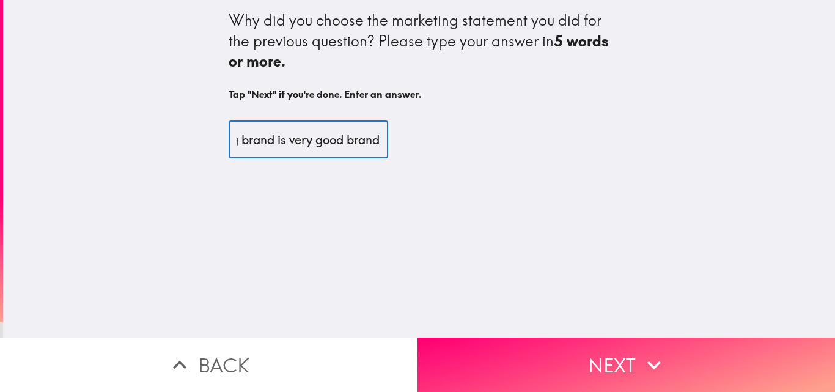
scroll to position [0, 63]
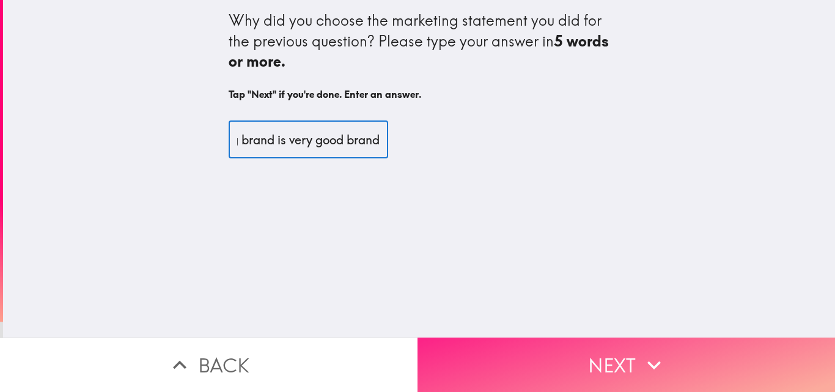
type input "samsung brand is very good brand"
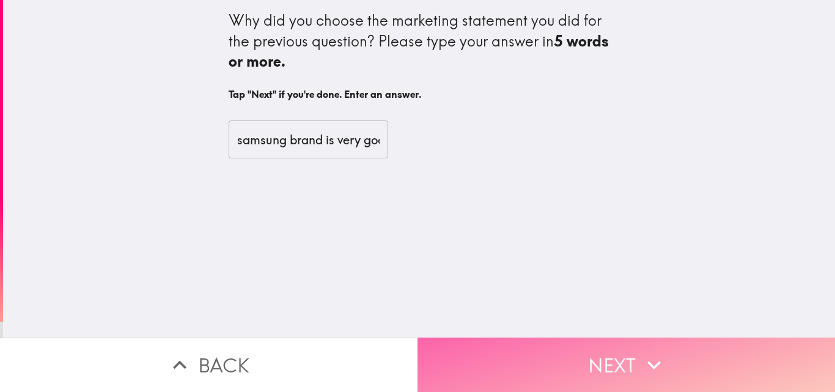
click at [499, 346] on button "Next" at bounding box center [627, 364] width 418 height 54
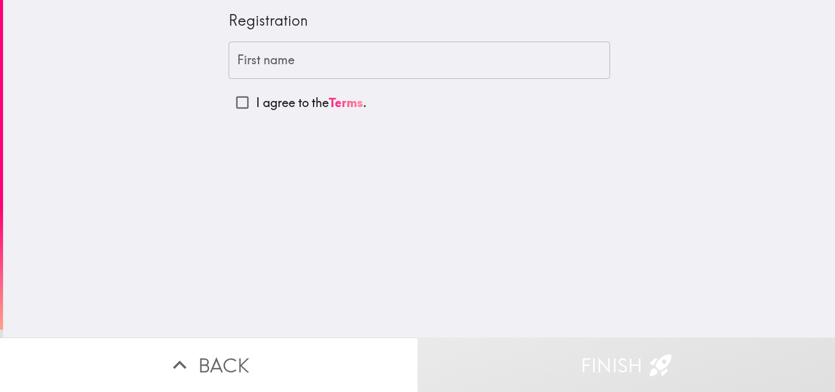
click at [293, 59] on input "First name" at bounding box center [419, 61] width 381 height 38
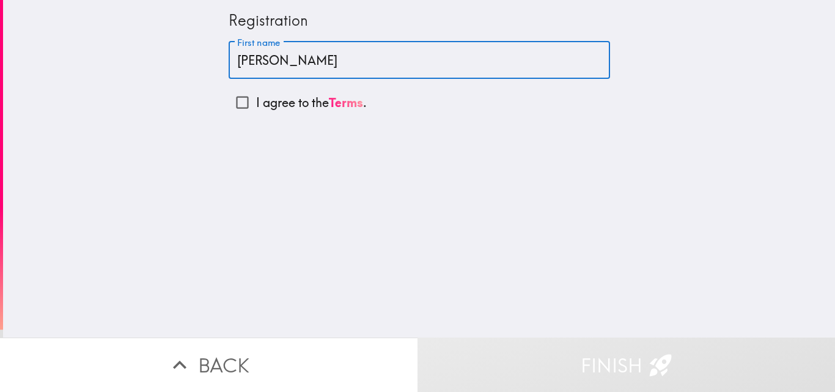
type input "[PERSON_NAME]"
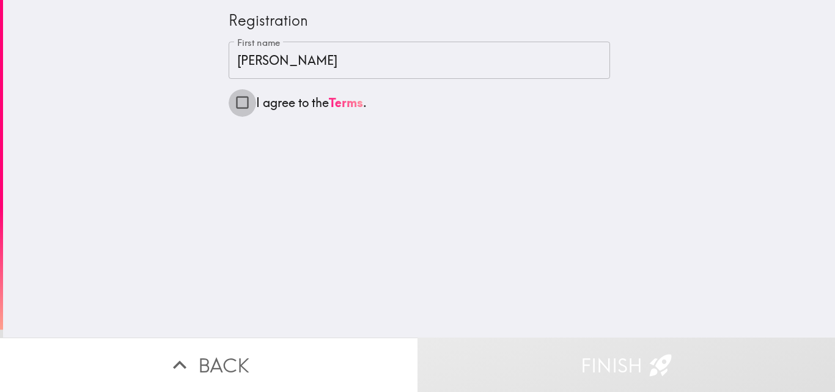
click at [229, 108] on input "I agree to the Terms ." at bounding box center [243, 103] width 28 height 28
checkbox input "true"
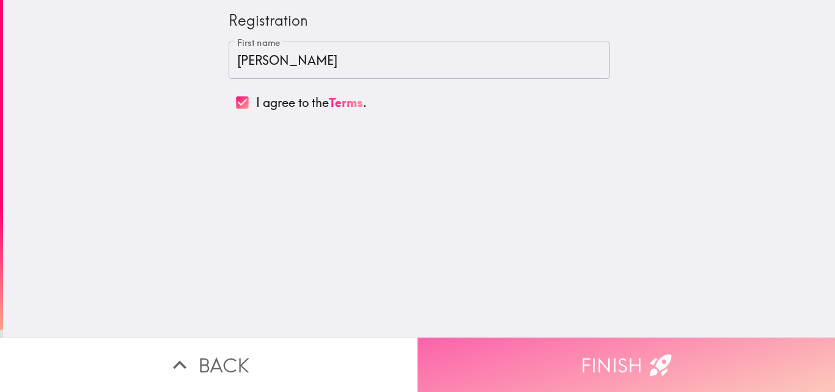
click at [499, 347] on button "Finish" at bounding box center [627, 364] width 418 height 54
